Goal: Transaction & Acquisition: Obtain resource

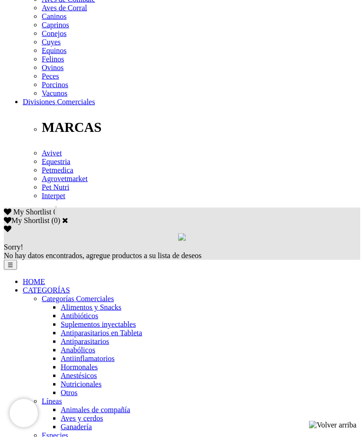
scroll to position [425, 0]
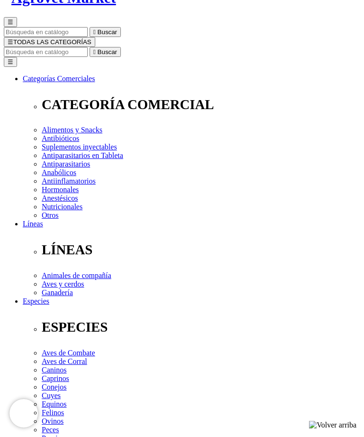
scroll to position [73, 0]
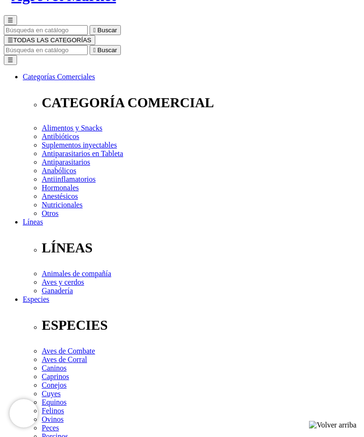
click at [89, 35] on button "☰ TODAS LAS CATEGORÍAS" at bounding box center [49, 40] width 91 height 10
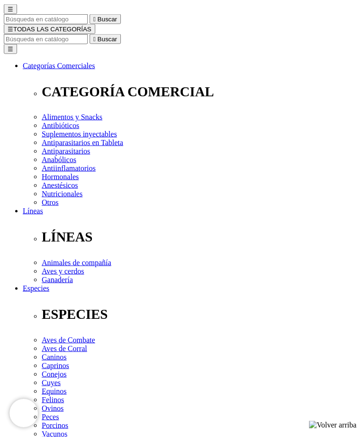
scroll to position [84, 0]
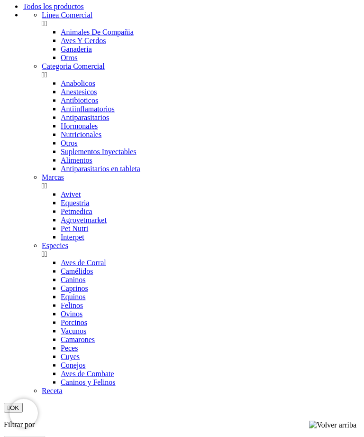
scroll to position [1073, 0]
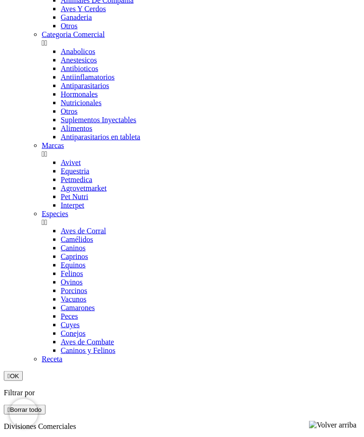
scroll to position [1105, 0]
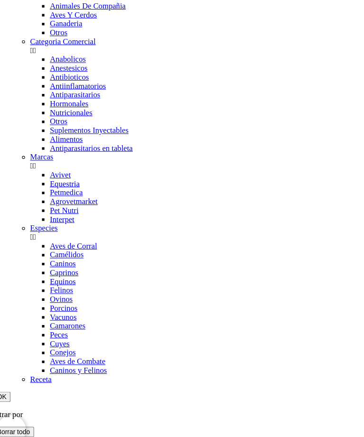
scroll to position [1100, 0]
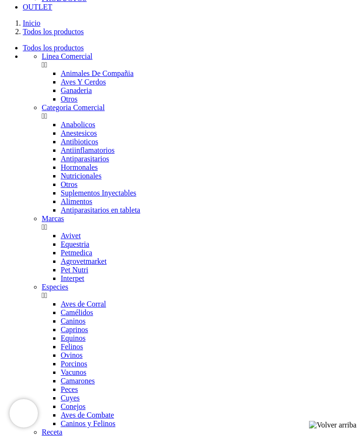
scroll to position [1016, 0]
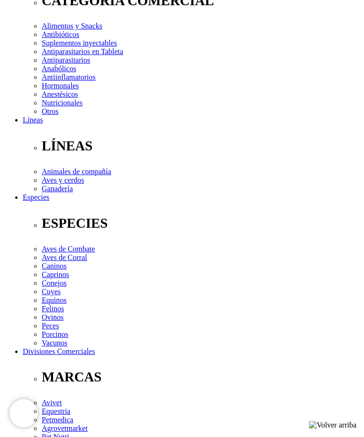
scroll to position [172, 0]
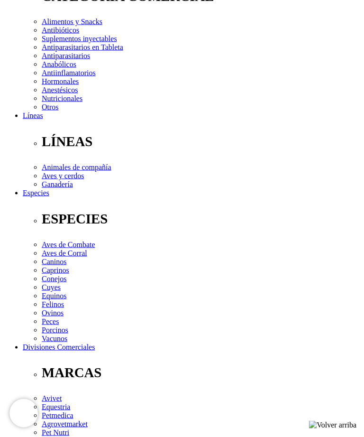
scroll to position [179, 0]
select select "19"
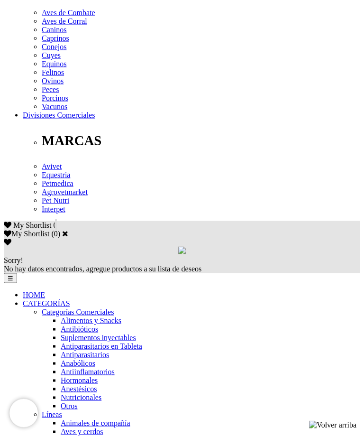
scroll to position [411, 0]
